Goal: Task Accomplishment & Management: Manage account settings

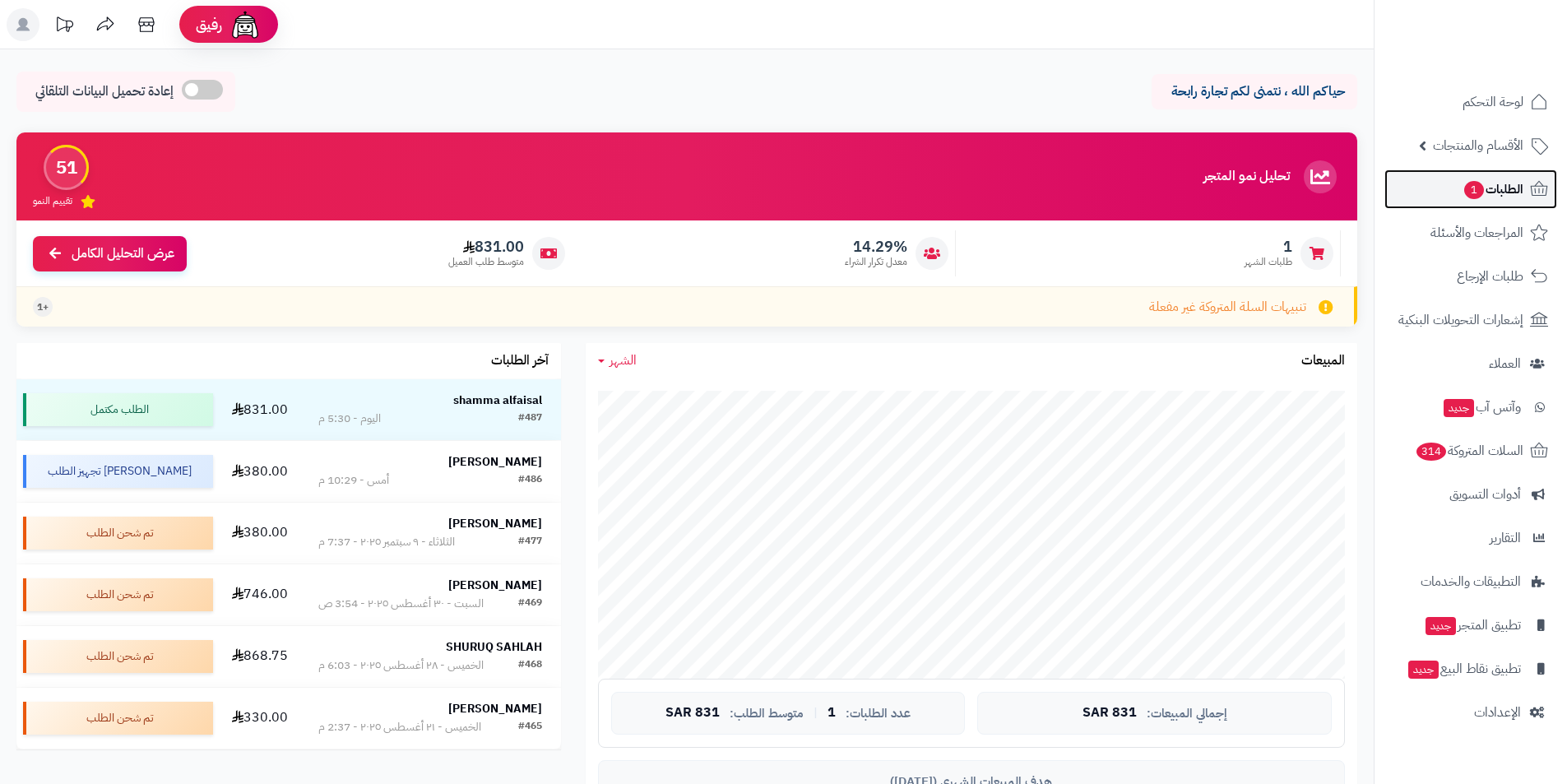
click at [1495, 190] on span "الطلبات 1" at bounding box center [1493, 189] width 61 height 23
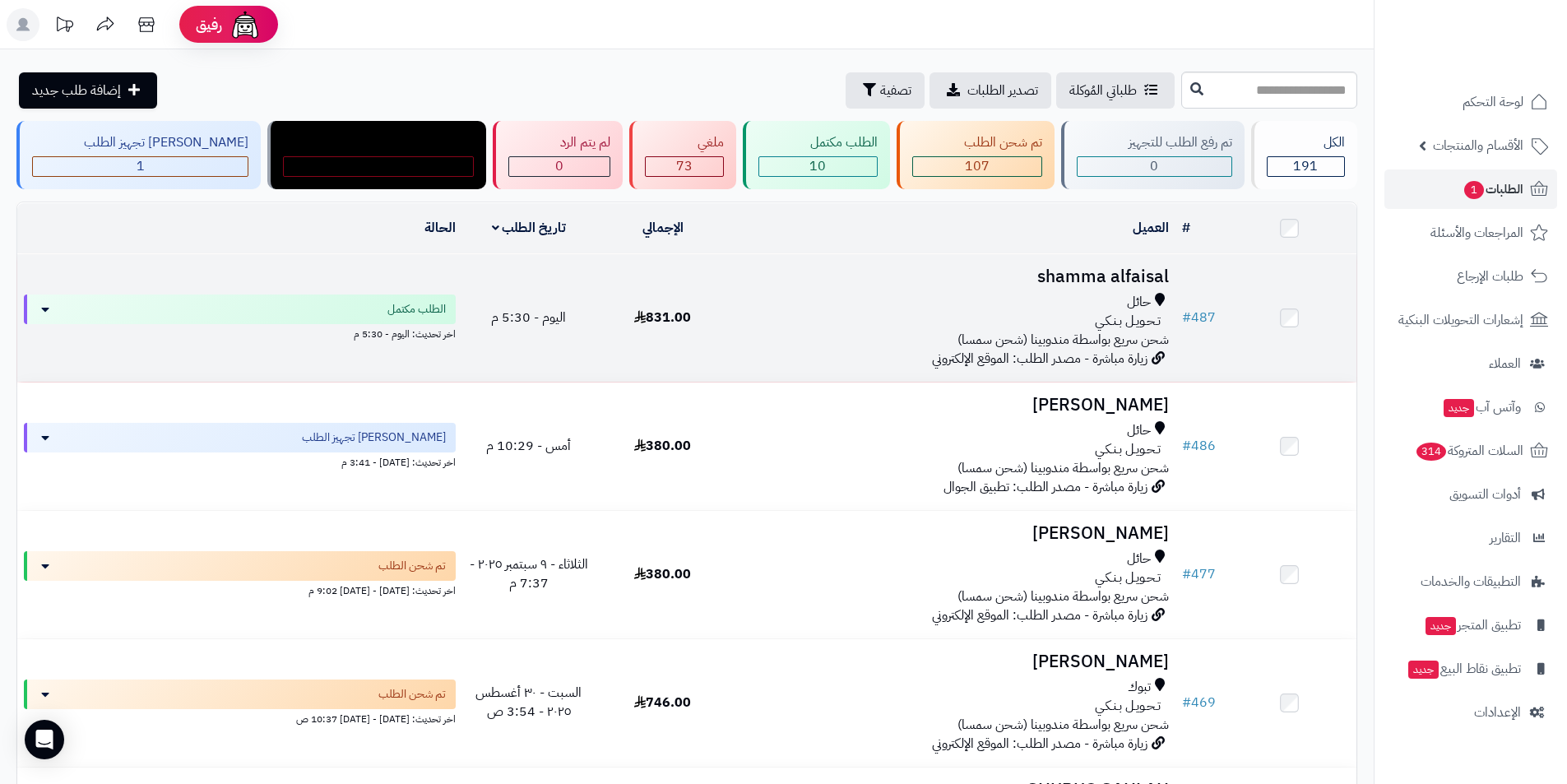
click at [747, 321] on div "تـحـويـل بـنـكـي" at bounding box center [952, 320] width 433 height 19
